Goal: Use online tool/utility

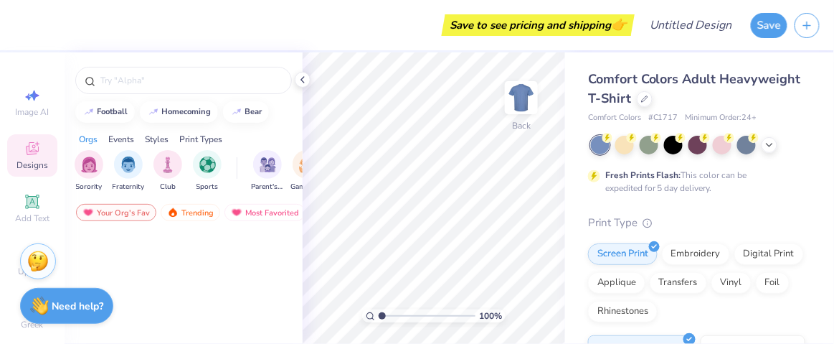
scroll to position [949, 0]
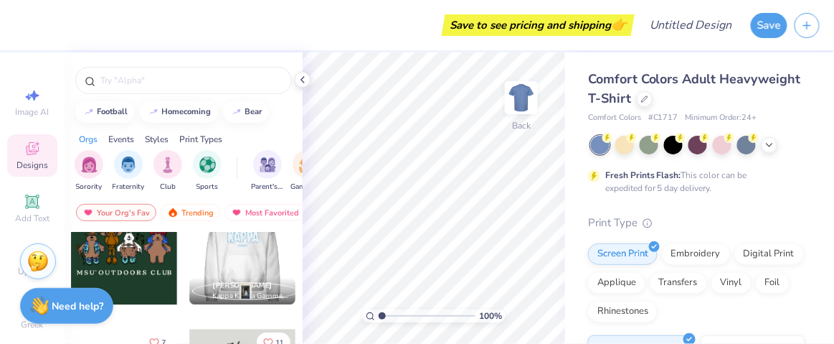
click at [189, 256] on div at bounding box center [136, 251] width 106 height 106
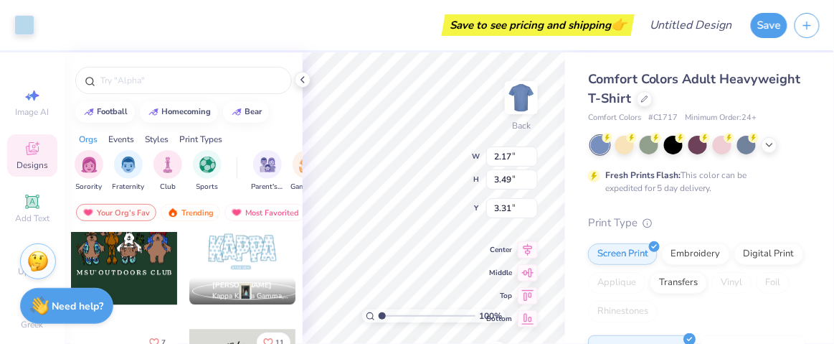
type input "2.02"
type input "3.34"
type input "3.39"
type input "2.17"
type input "3.49"
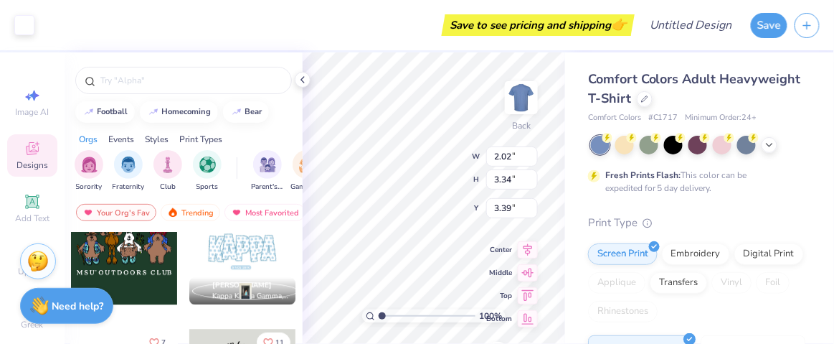
type input "3.31"
click at [419, 182] on div "100 % Back W 2.23 2.23 " H 3.56 3.56 " Y 3.28 3.28 " Center Middle Top Bottom" at bounding box center [434, 197] width 263 height 291
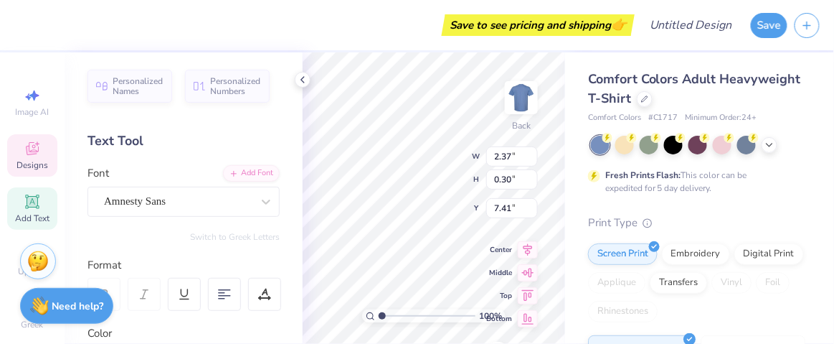
type input "1.95"
type input "3.44"
type input "3.25"
type input "2.17"
type input "3.49"
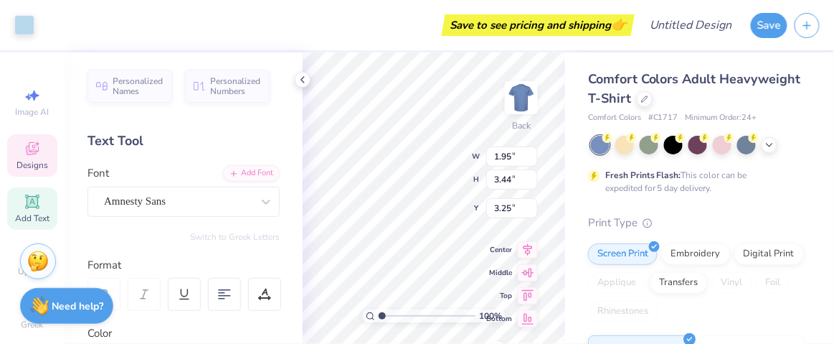
type input "3.31"
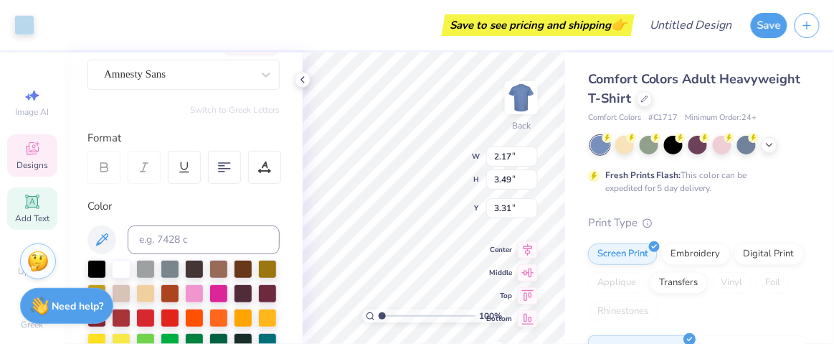
scroll to position [0, 0]
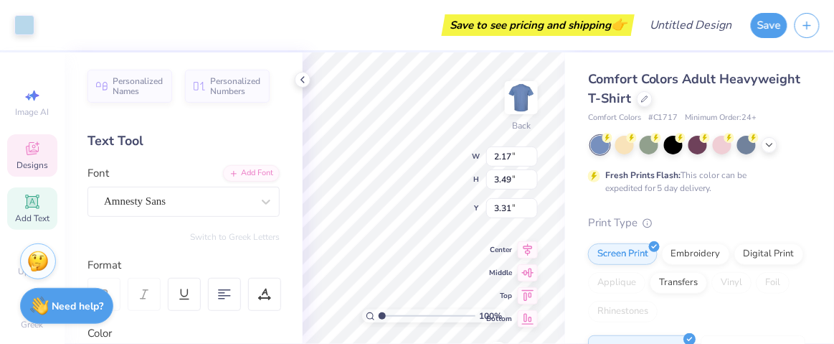
type input "2.02"
type input "3.34"
type input "3.00"
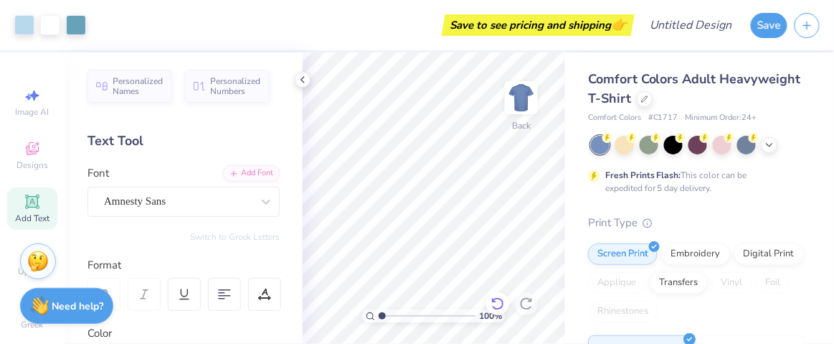
click at [499, 308] on icon at bounding box center [497, 303] width 12 height 13
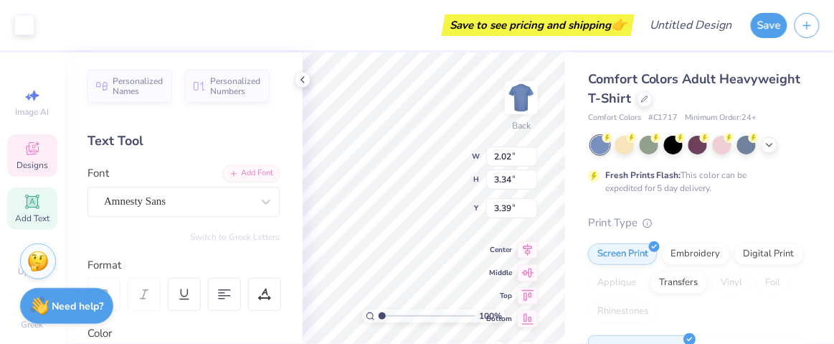
type input "2.17"
type input "3.49"
type input "3.31"
